Goal: Task Accomplishment & Management: Use online tool/utility

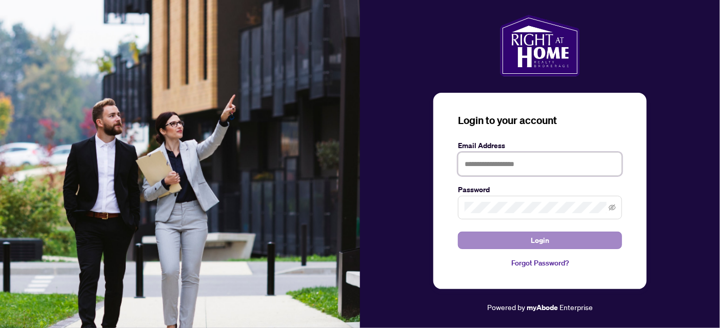
type input "**********"
click at [513, 245] on button "Login" at bounding box center [540, 240] width 164 height 17
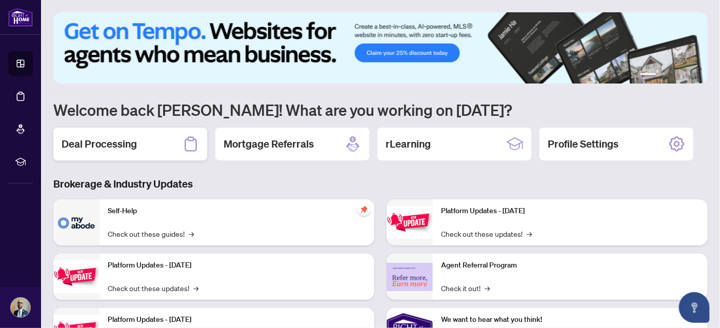
click at [134, 143] on h2 "Deal Processing" at bounding box center [99, 144] width 75 height 14
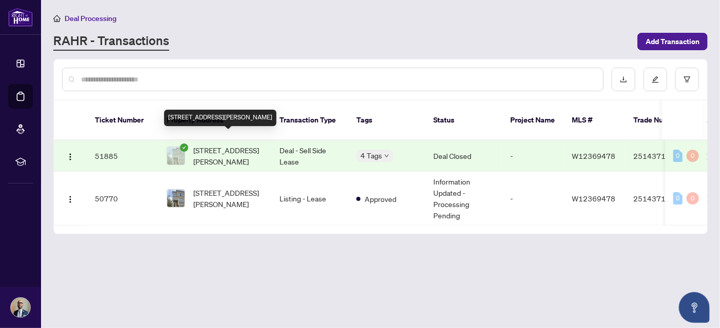
click at [220, 145] on span "[STREET_ADDRESS][PERSON_NAME]" at bounding box center [228, 156] width 70 height 23
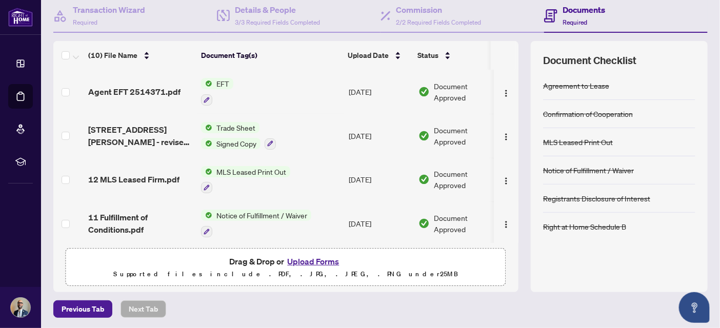
click at [247, 89] on td "EFT" at bounding box center [271, 92] width 148 height 44
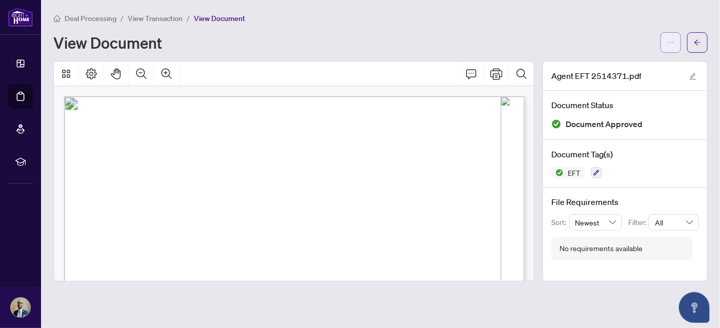
click at [664, 51] on button "button" at bounding box center [670, 42] width 21 height 21
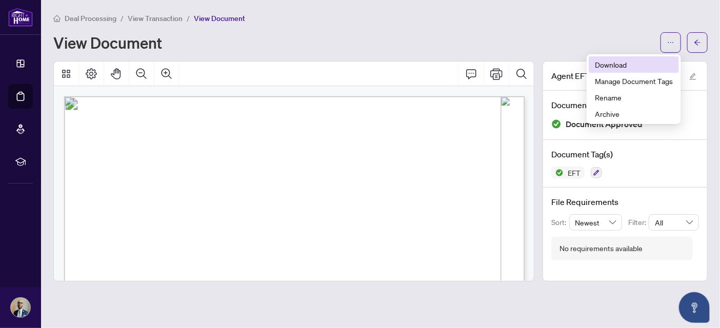
click at [628, 65] on span "Download" at bounding box center [634, 64] width 78 height 11
